Goal: Check status: Check status

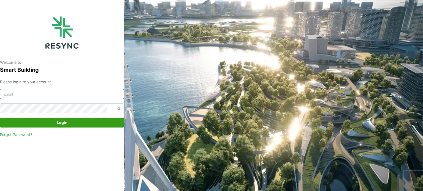
type input "serv354@nus.edu.sg"
click at [81, 124] on span "Login" at bounding box center [61, 122] width 113 height 9
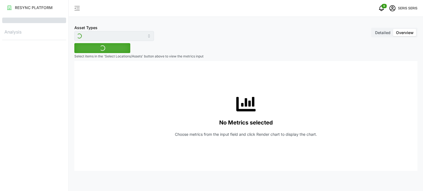
type input "Inverter"
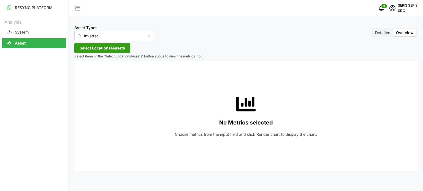
click at [104, 47] on span "Select Locations/Assets" at bounding box center [102, 48] width 45 height 9
click at [88, 73] on span "Select SDC-1" at bounding box center [88, 74] width 4 height 4
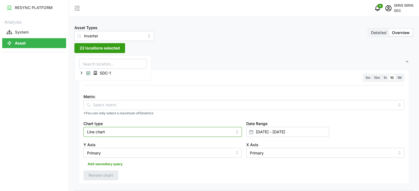
click at [108, 134] on div "Chart type Line chart" at bounding box center [162, 128] width 158 height 17
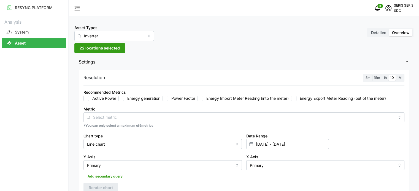
click at [121, 97] on input "Energy generation" at bounding box center [121, 99] width 6 height 6
checkbox input "true"
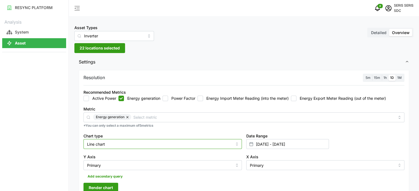
click at [119, 145] on input "Line chart" at bounding box center [162, 144] width 158 height 10
click at [119, 167] on div "Bar chart" at bounding box center [163, 166] width 156 height 9
type input "Bar chart"
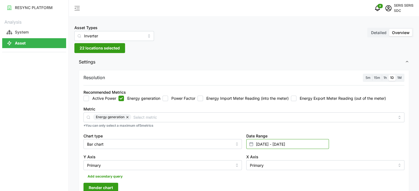
click at [279, 146] on input "[DATE] - [DATE]" at bounding box center [287, 144] width 83 height 10
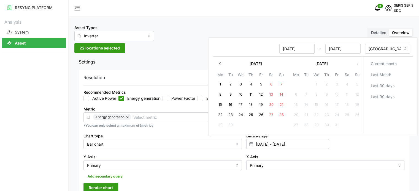
click at [280, 113] on button "28" at bounding box center [281, 115] width 10 height 10
type input "[DATE] - [DATE]"
type input "[DATE]"
click at [280, 113] on button "28" at bounding box center [281, 115] width 10 height 10
type input "[DATE] - [DATE]"
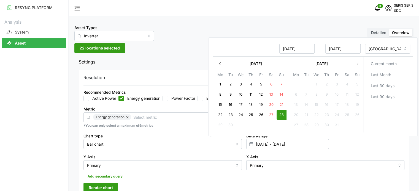
type input "[DATE]"
click at [104, 185] on span "Render chart" at bounding box center [101, 187] width 24 height 9
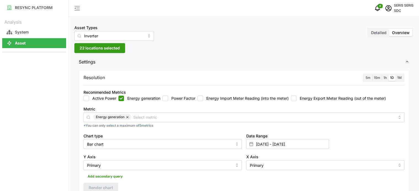
scroll to position [55, 0]
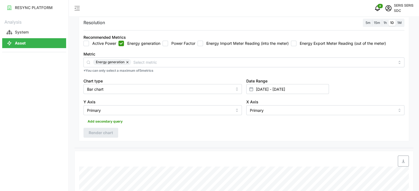
click at [402, 158] on span "button" at bounding box center [403, 161] width 10 height 10
